Goal: Information Seeking & Learning: Compare options

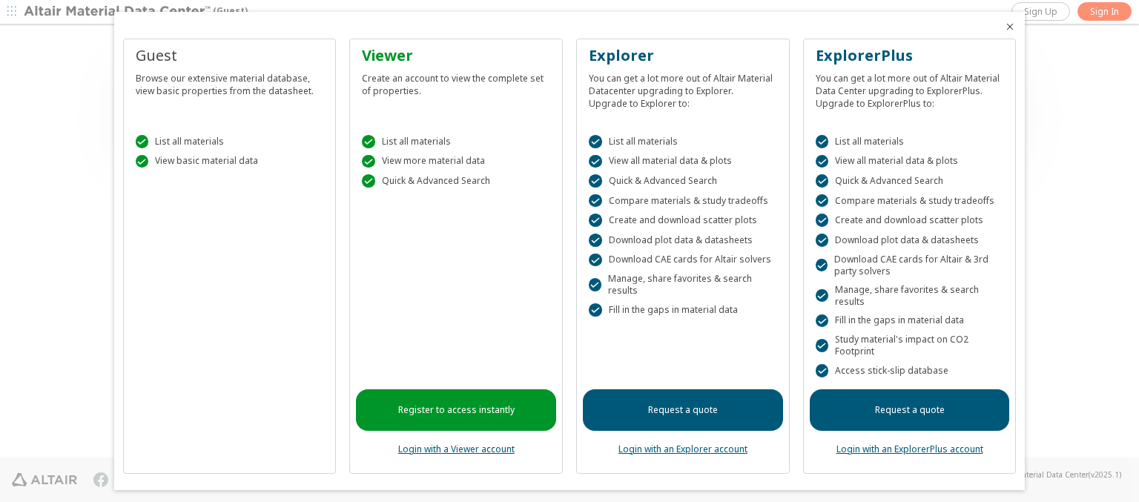
click at [1004, 27] on icon "Close" at bounding box center [1010, 27] width 12 height 12
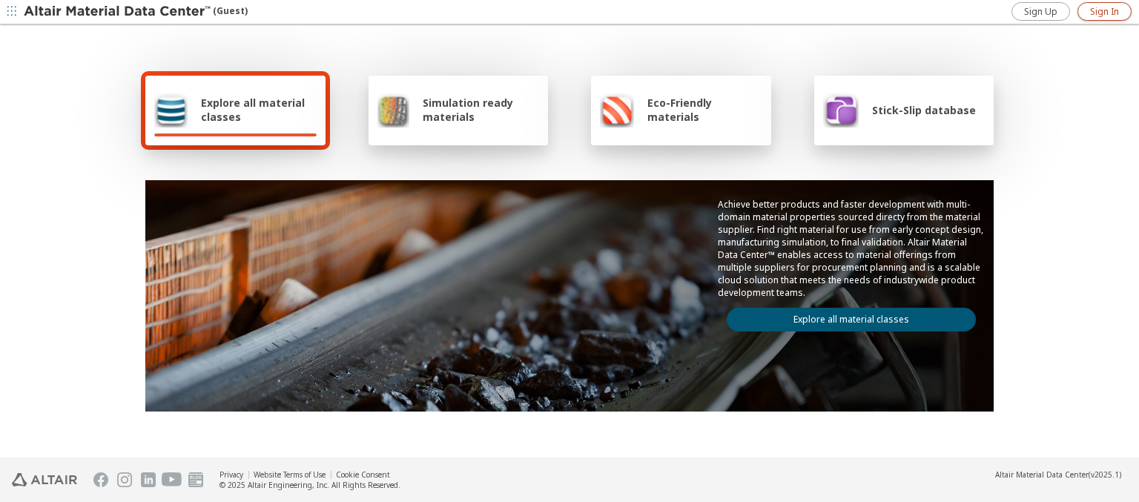
click at [1104, 11] on span "Sign In" at bounding box center [1104, 12] width 29 height 12
click at [118, 12] on img at bounding box center [118, 11] width 189 height 15
click at [253, 110] on span "Explore all material classes" at bounding box center [259, 110] width 116 height 28
click at [845, 316] on link "Explore all material classes" at bounding box center [850, 320] width 249 height 24
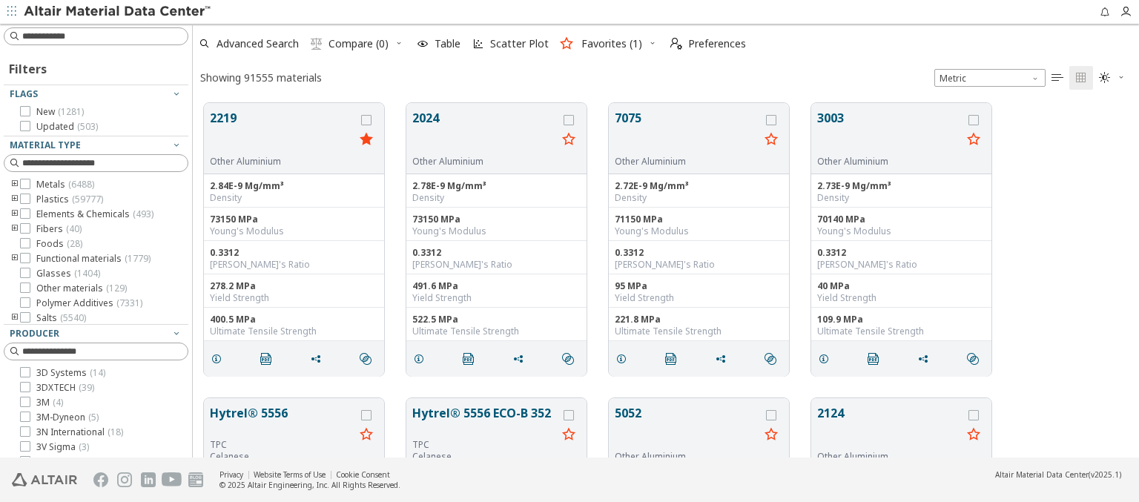
scroll to position [354, 934]
click at [368, 119] on icon "grid" at bounding box center [366, 120] width 10 height 10
click at [570, 119] on icon "grid" at bounding box center [568, 120] width 10 height 10
click at [359, 44] on span "Compare (2)" at bounding box center [358, 44] width 60 height 10
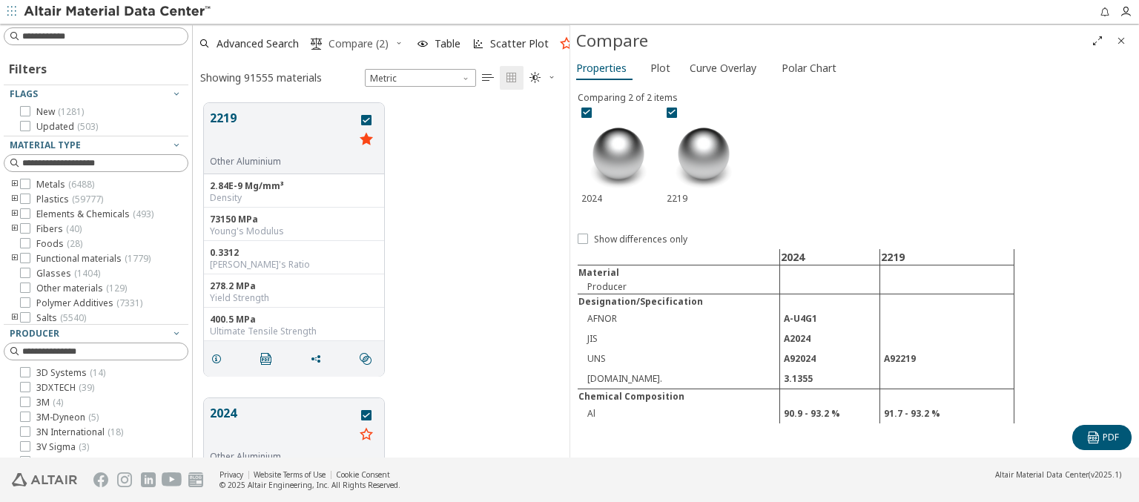
scroll to position [354, 365]
click at [722, 67] on span "Curve Overlay" at bounding box center [722, 68] width 67 height 24
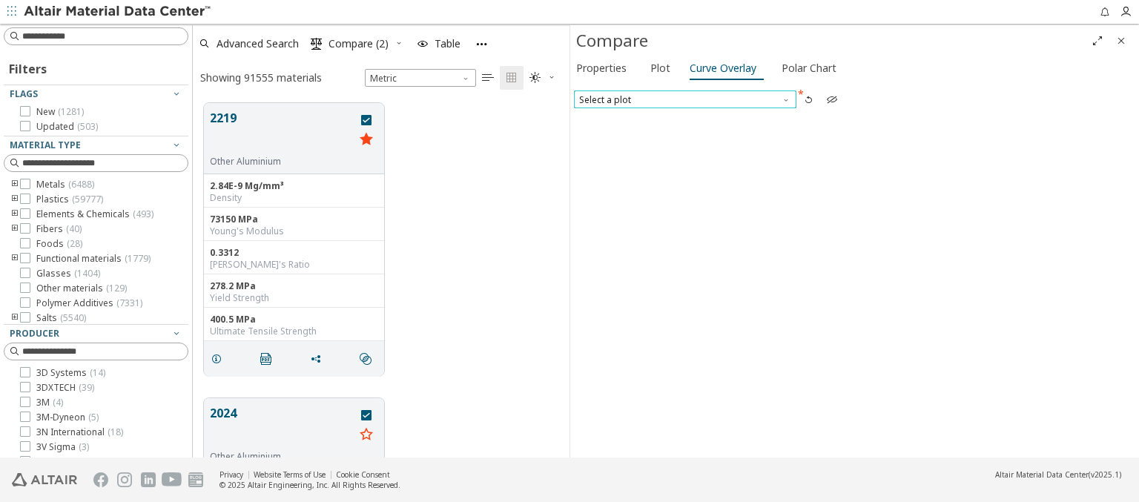
click at [684, 99] on span "Select a plot" at bounding box center [685, 99] width 222 height 18
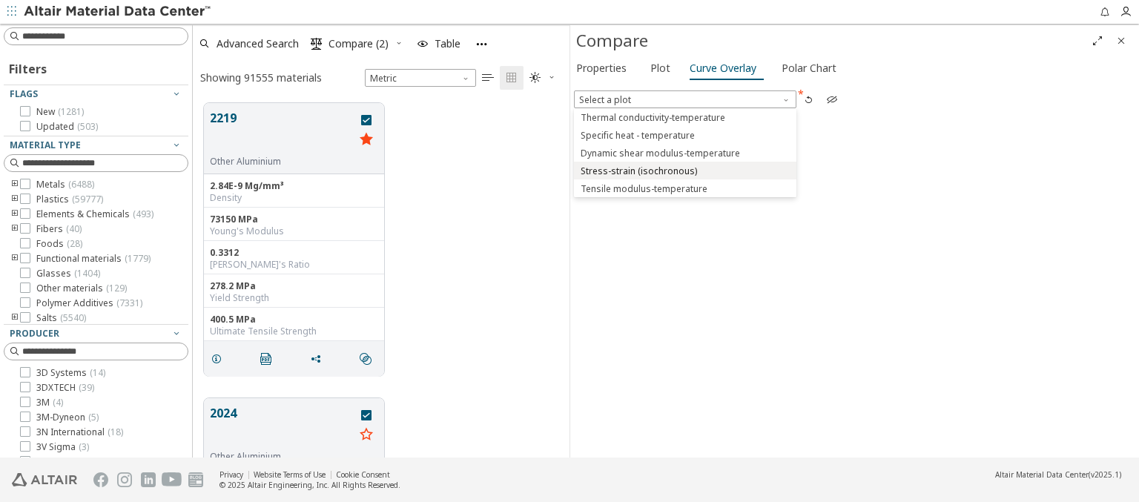
click at [684, 170] on span "Stress-strain (isochronous)" at bounding box center [638, 171] width 116 height 12
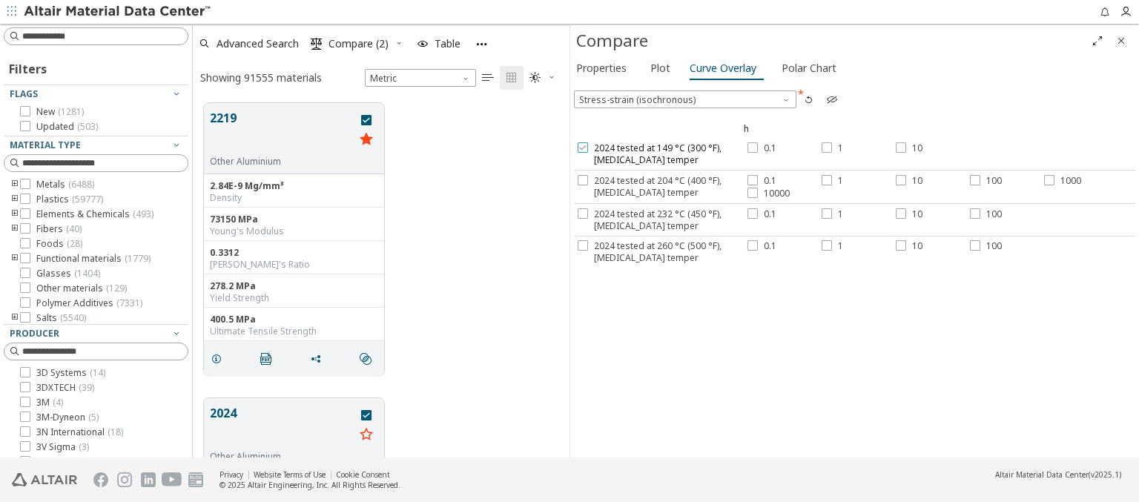
click at [658, 153] on span "2024 tested at 149 °C (300 °F), T3 temper" at bounding box center [669, 154] width 150 height 24
click at [758, 148] on label "0.1" at bounding box center [761, 148] width 29 height 12
click at [828, 148] on div at bounding box center [826, 147] width 10 height 10
click at [905, 148] on label "10" at bounding box center [908, 148] width 27 height 12
click at [658, 185] on span "2024 tested at 204 °C (400 °F), T3 temper" at bounding box center [669, 187] width 150 height 24
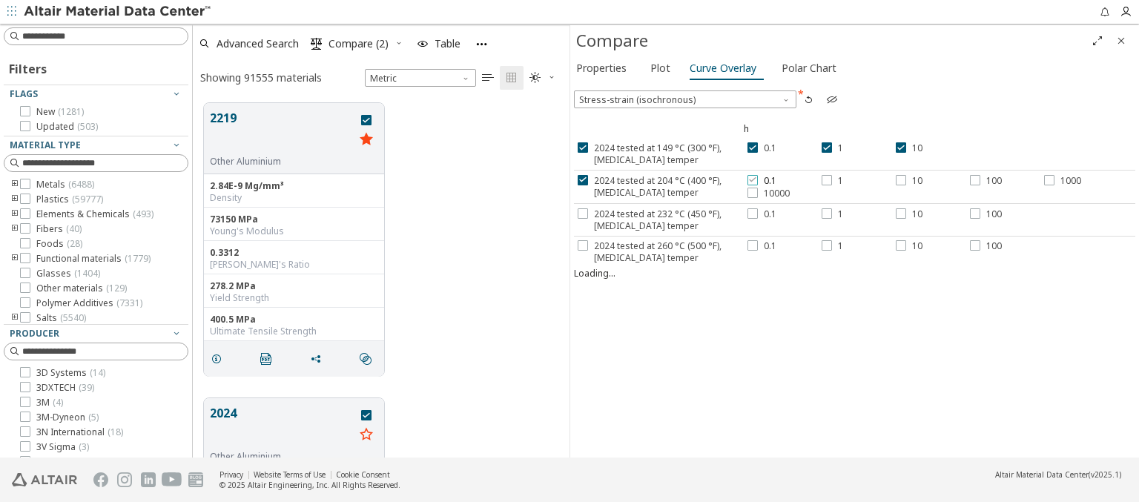
click at [758, 179] on label "0.1" at bounding box center [761, 181] width 29 height 12
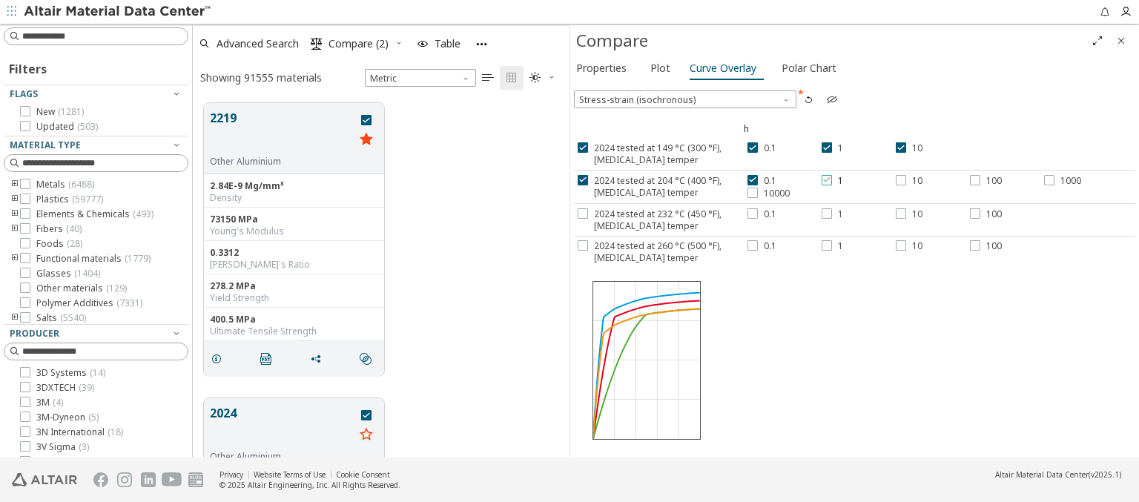
click at [828, 179] on div at bounding box center [826, 180] width 10 height 10
click at [905, 179] on label "10" at bounding box center [908, 181] width 27 height 12
click at [981, 179] on label "100" at bounding box center [986, 181] width 32 height 12
click at [1060, 179] on span "1000" at bounding box center [1070, 181] width 21 height 12
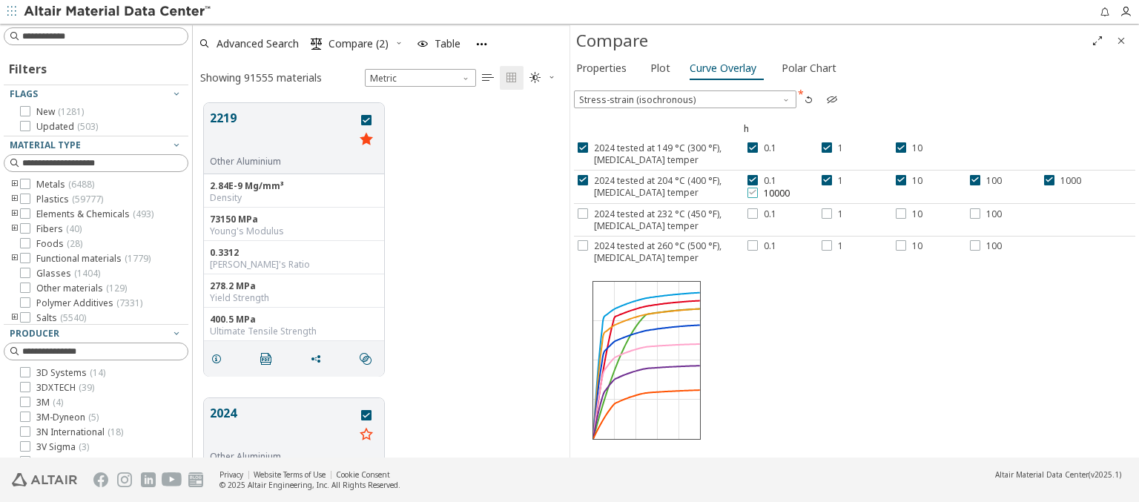
click at [764, 192] on span "10000" at bounding box center [776, 194] width 26 height 12
click at [658, 218] on span "2024 tested at 232 °C (450 °F), T3 temper" at bounding box center [669, 220] width 150 height 24
click at [758, 212] on label "0.1" at bounding box center [761, 214] width 29 height 12
click at [828, 212] on div at bounding box center [826, 213] width 10 height 10
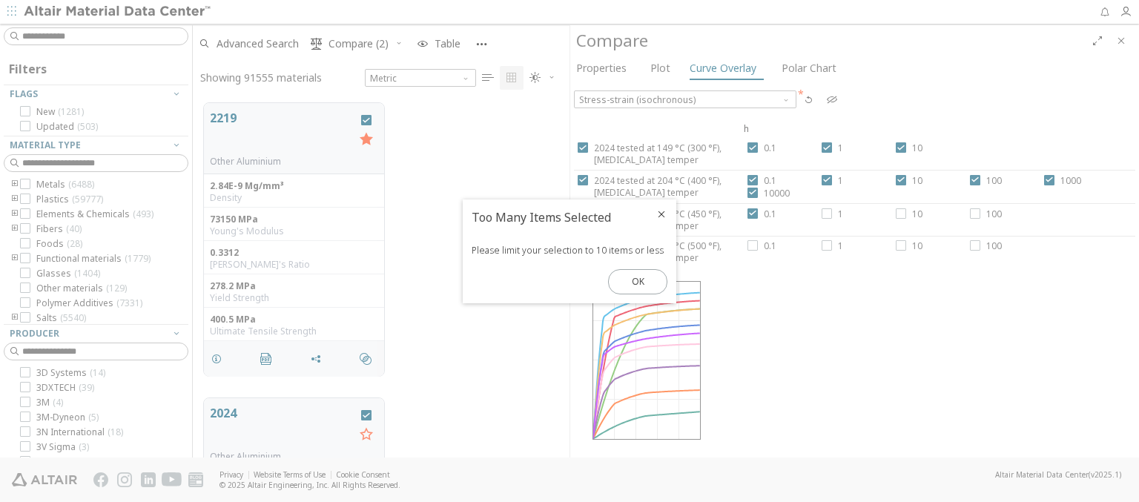
click at [661, 213] on icon "Close" at bounding box center [661, 214] width 12 height 12
